Goal: Task Accomplishment & Management: Use online tool/utility

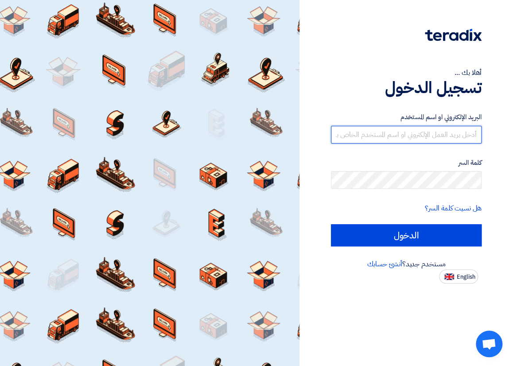
click at [438, 134] on input "text" at bounding box center [406, 135] width 151 height 18
type input "[EMAIL_ADDRESS][DOMAIN_NAME]"
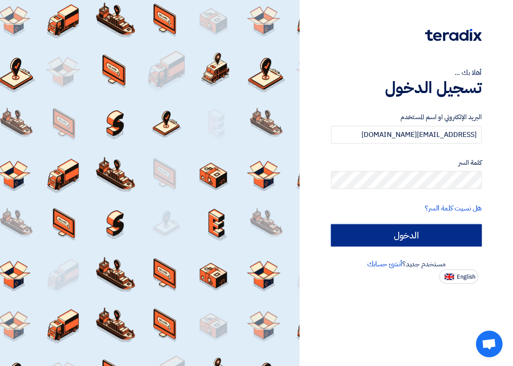
click at [384, 234] on input "الدخول" at bounding box center [406, 235] width 151 height 22
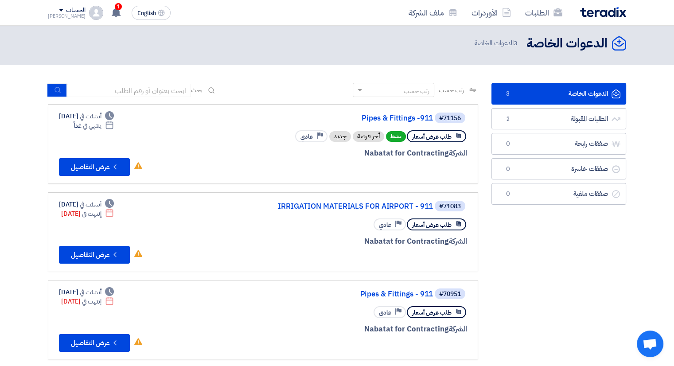
scroll to position [1, 0]
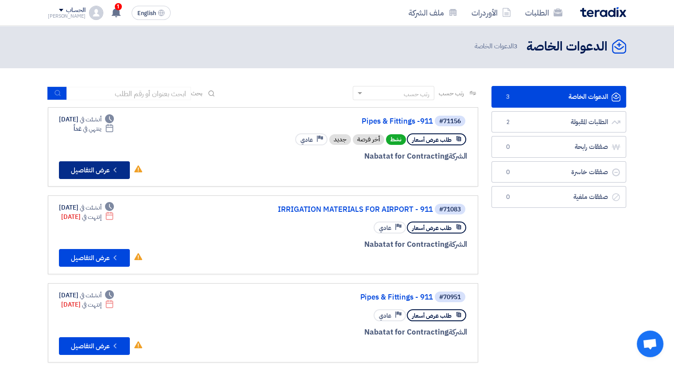
click at [109, 173] on button "Check details عرض التفاصيل" at bounding box center [94, 170] width 71 height 18
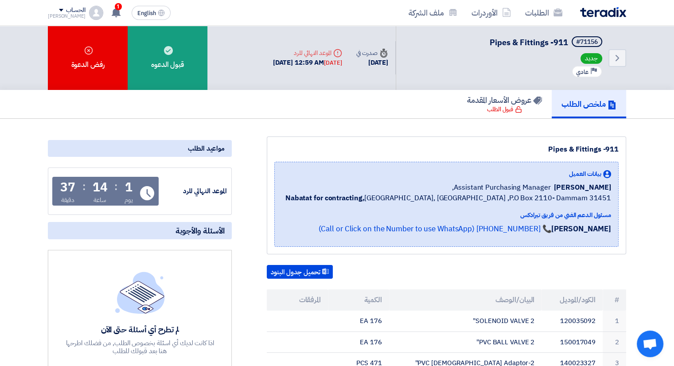
click at [327, 270] on icon at bounding box center [325, 271] width 7 height 7
click at [513, 105] on link "عروض الأسعار المقدمة قبول الطلب" at bounding box center [505, 104] width 94 height 28
click at [110, 9] on div "1 تم نشر طلب عروض أسعار جديد - شاهد التفاصيل 19 hours ago تم نشر طلب عروض أسعار…" at bounding box center [116, 13] width 18 height 18
